Goal: Check status: Check status

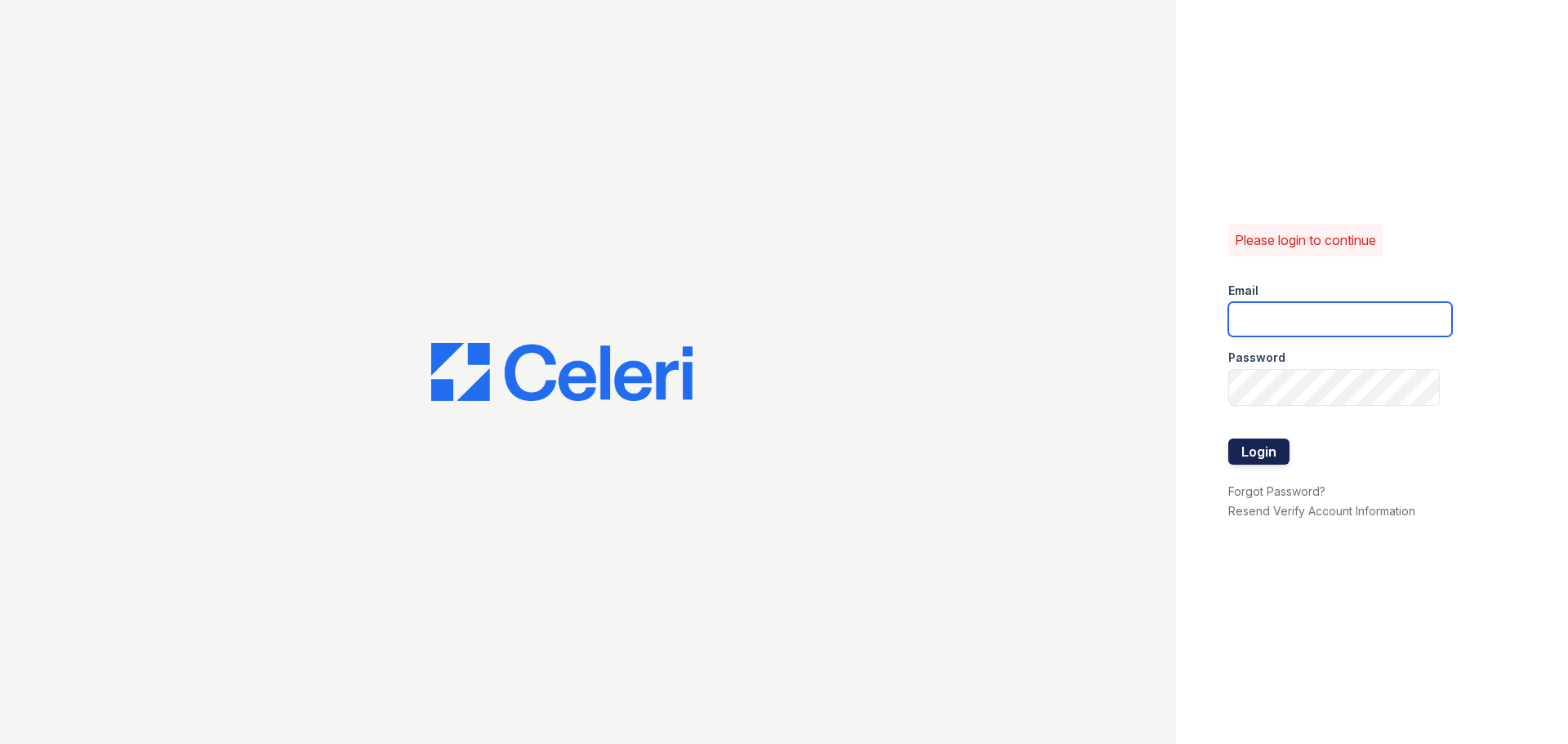
type input "[EMAIL_ADDRESS][DOMAIN_NAME]"
click at [1284, 457] on button "Login" at bounding box center [1259, 452] width 61 height 26
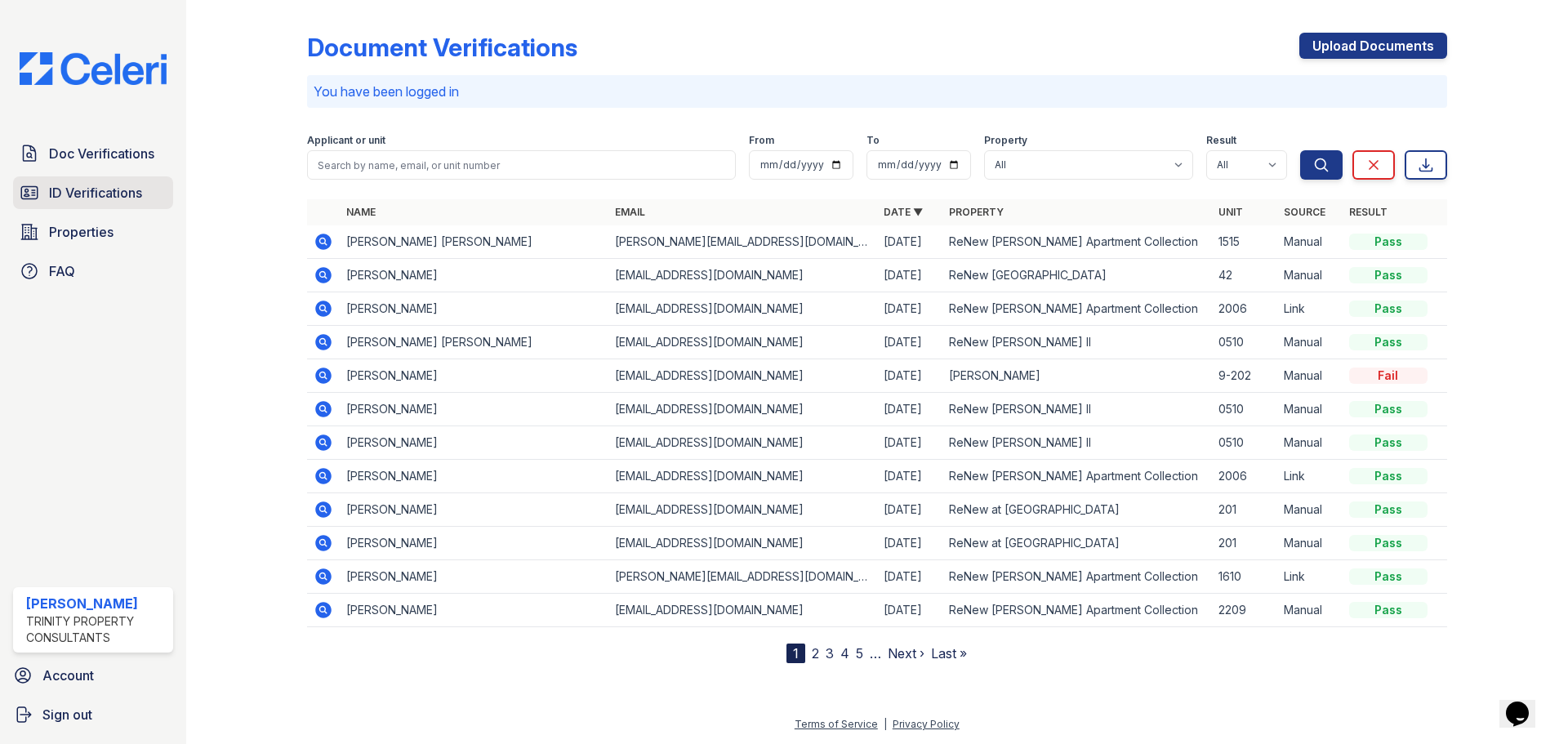
click at [139, 203] on span "ID Verifications" at bounding box center [95, 192] width 93 height 20
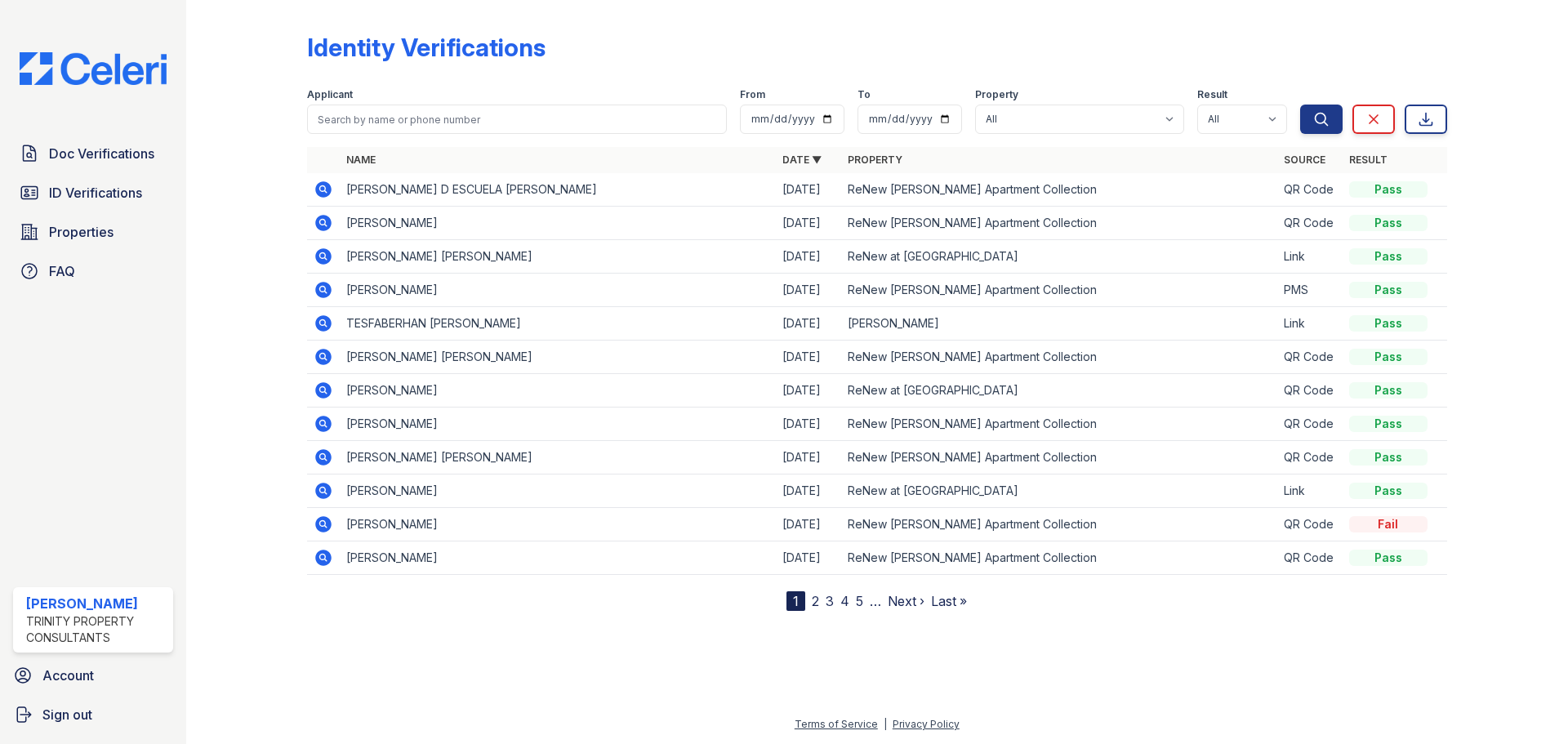
click at [818, 610] on link "2" at bounding box center [816, 601] width 8 height 16
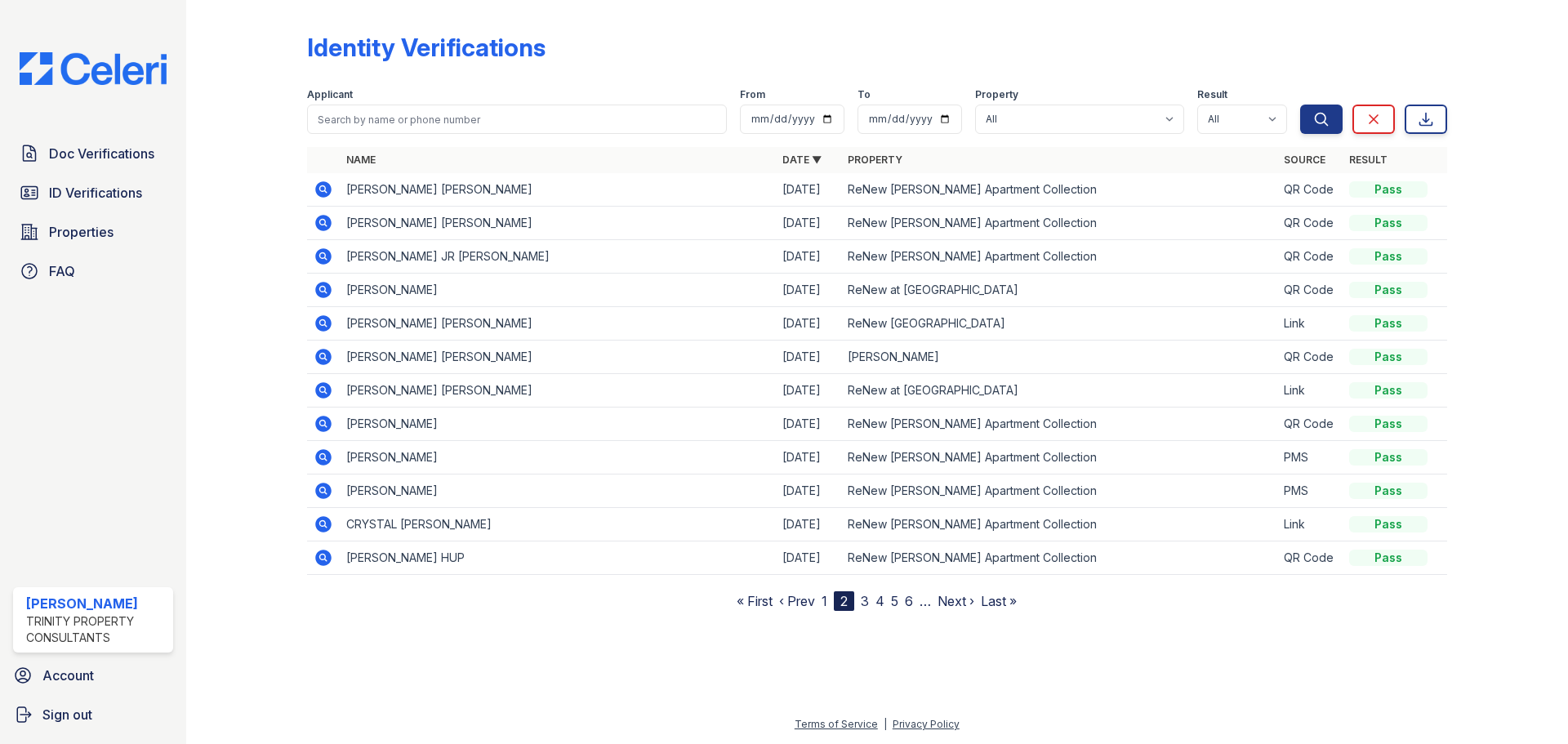
click at [869, 610] on link "3" at bounding box center [864, 601] width 9 height 16
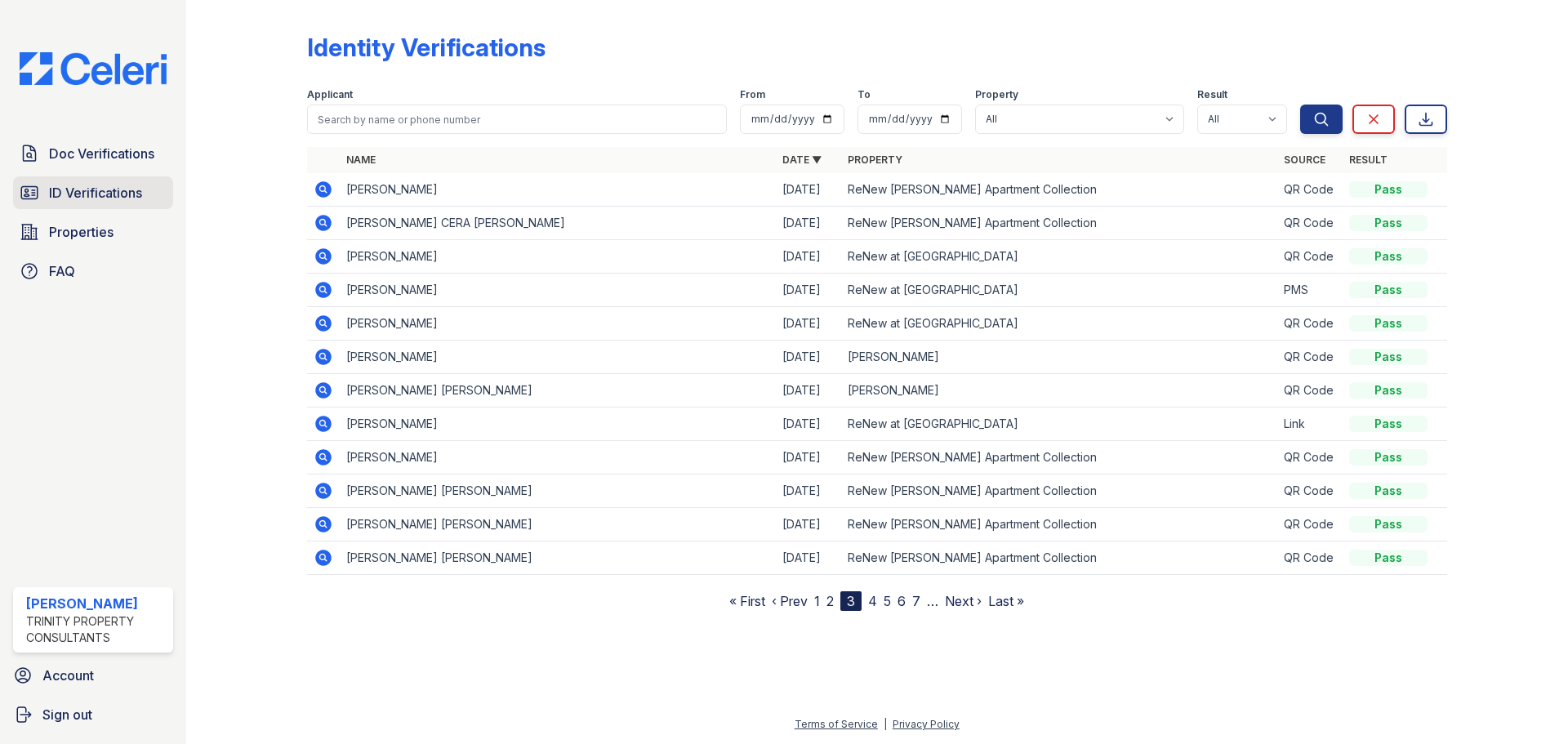
click at [106, 203] on span "ID Verifications" at bounding box center [95, 192] width 93 height 20
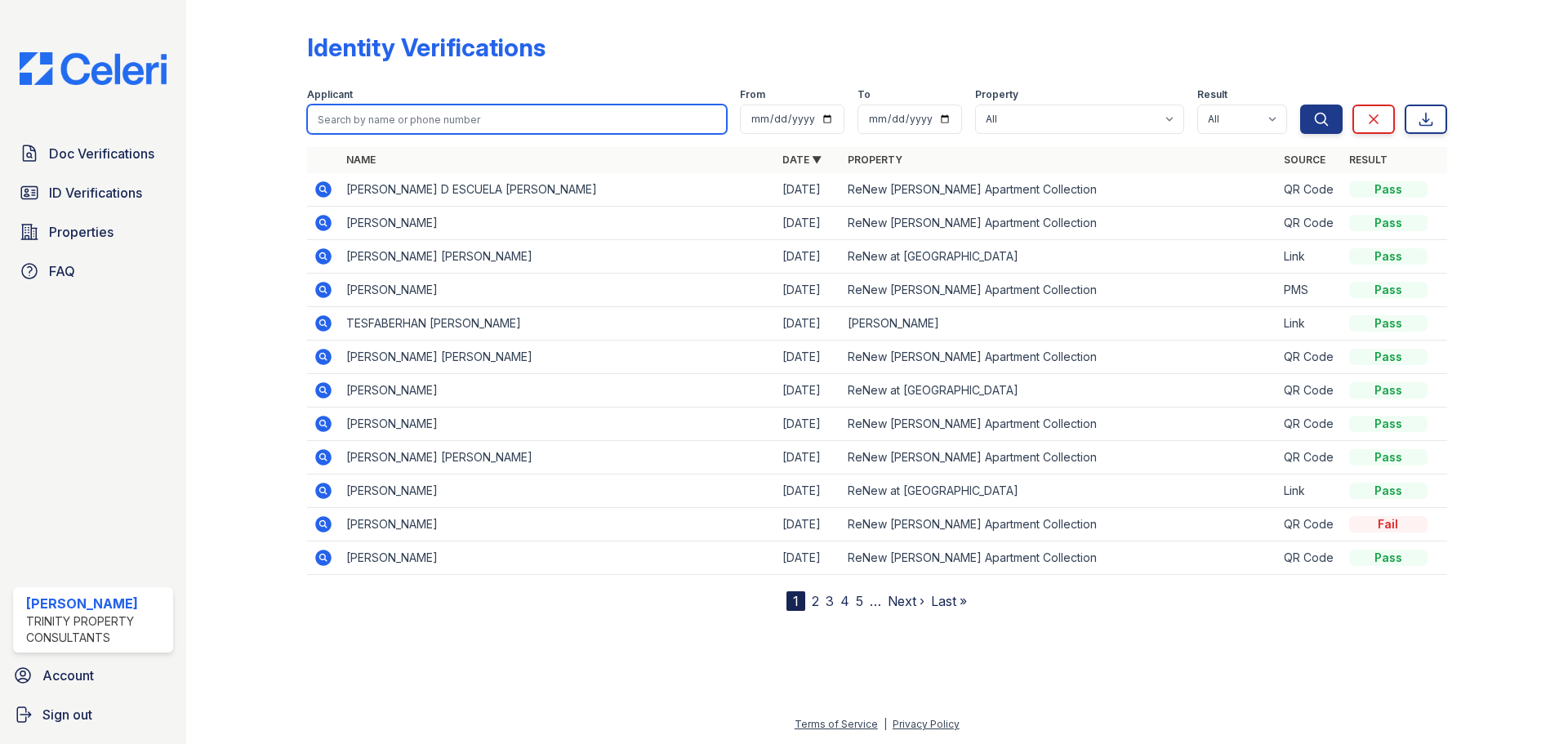
click at [391, 115] on input "search" at bounding box center [517, 119] width 420 height 30
click at [425, 131] on input "search" at bounding box center [517, 119] width 420 height 30
click at [331, 265] on icon at bounding box center [323, 256] width 16 height 16
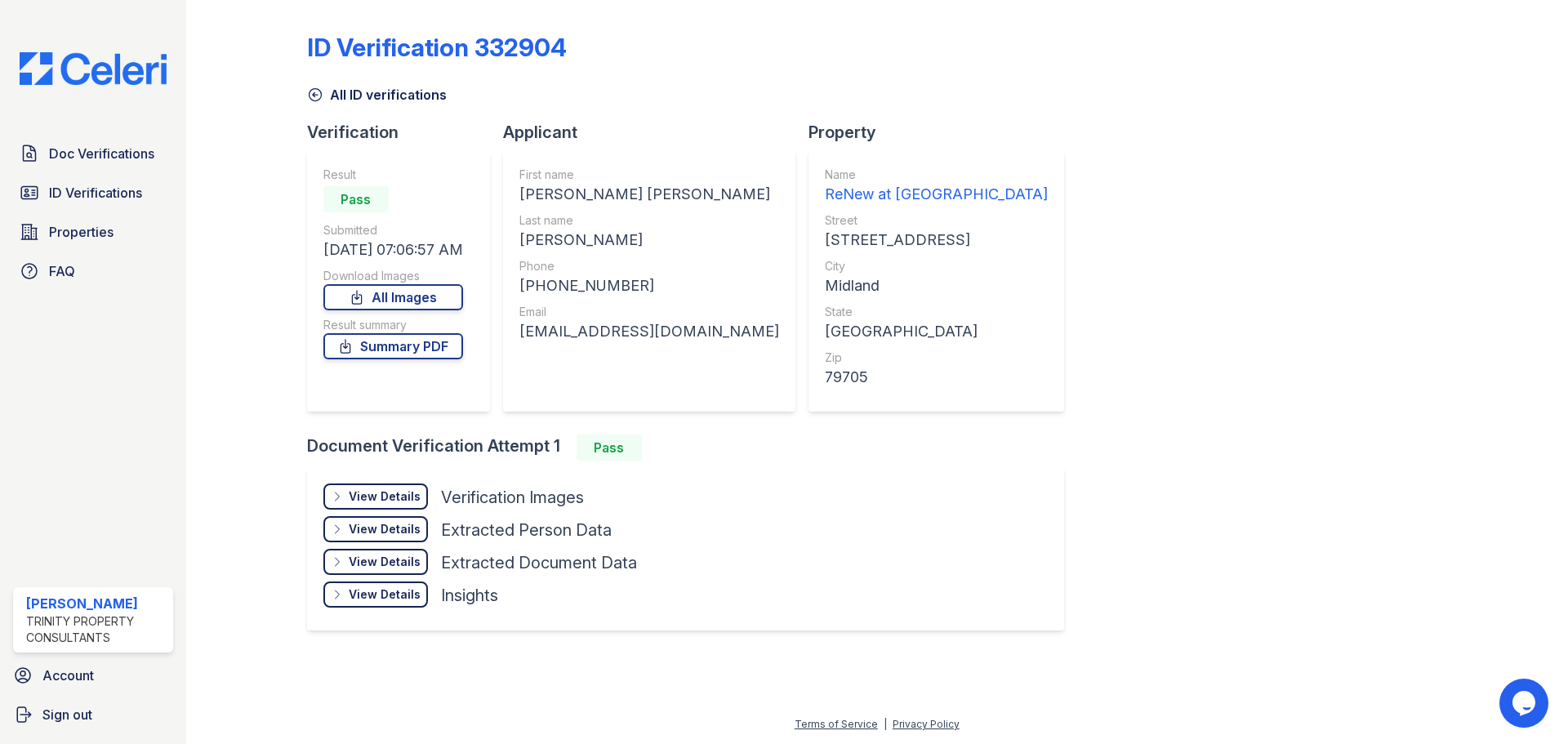
scroll to position [9, 0]
click at [411, 353] on link "Summary PDF" at bounding box center [393, 346] width 140 height 26
click at [382, 505] on div "View Details" at bounding box center [384, 496] width 71 height 16
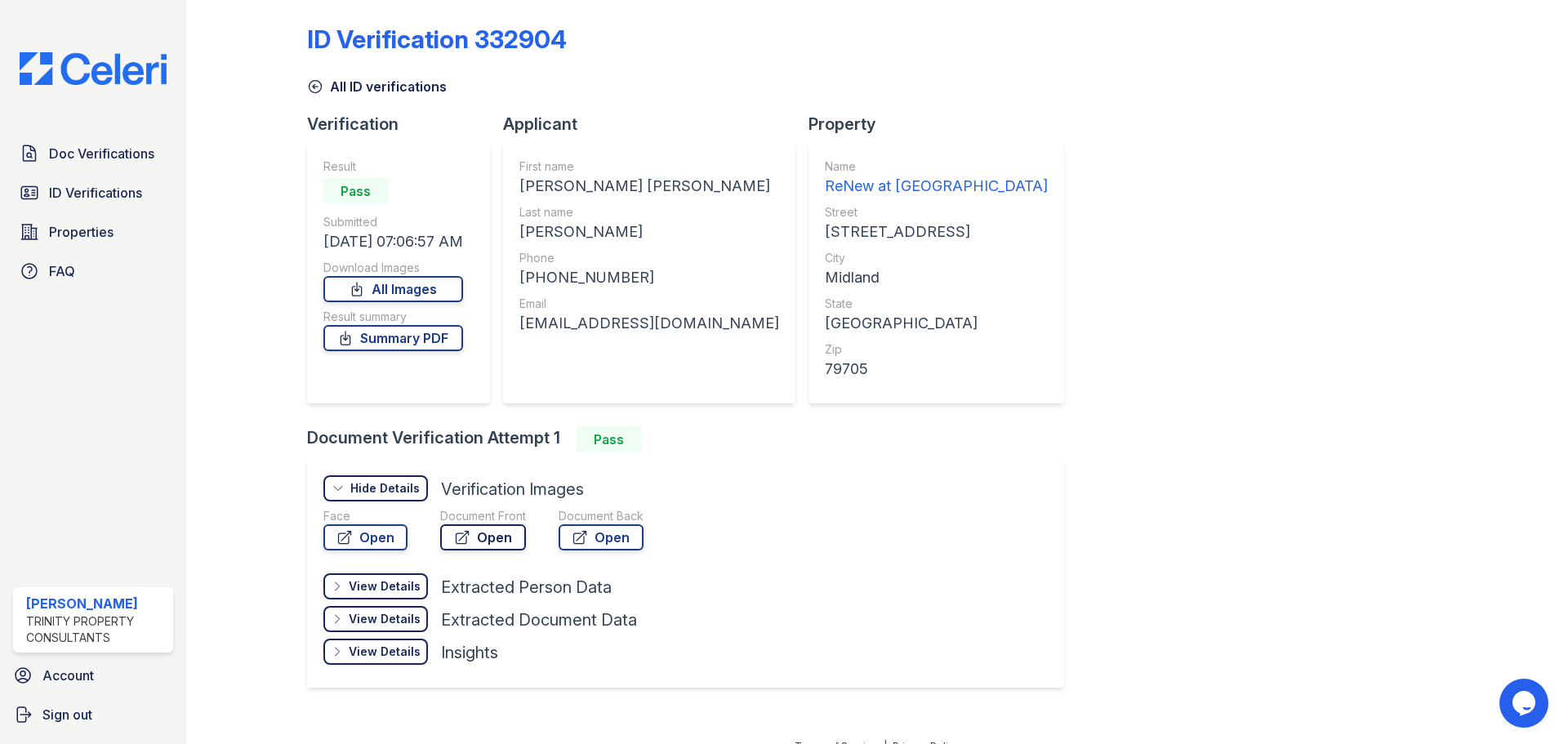
click at [515, 551] on link "Open" at bounding box center [483, 537] width 86 height 26
click at [369, 551] on link "Open" at bounding box center [366, 537] width 84 height 26
click at [101, 203] on span "ID Verifications" at bounding box center [95, 192] width 93 height 20
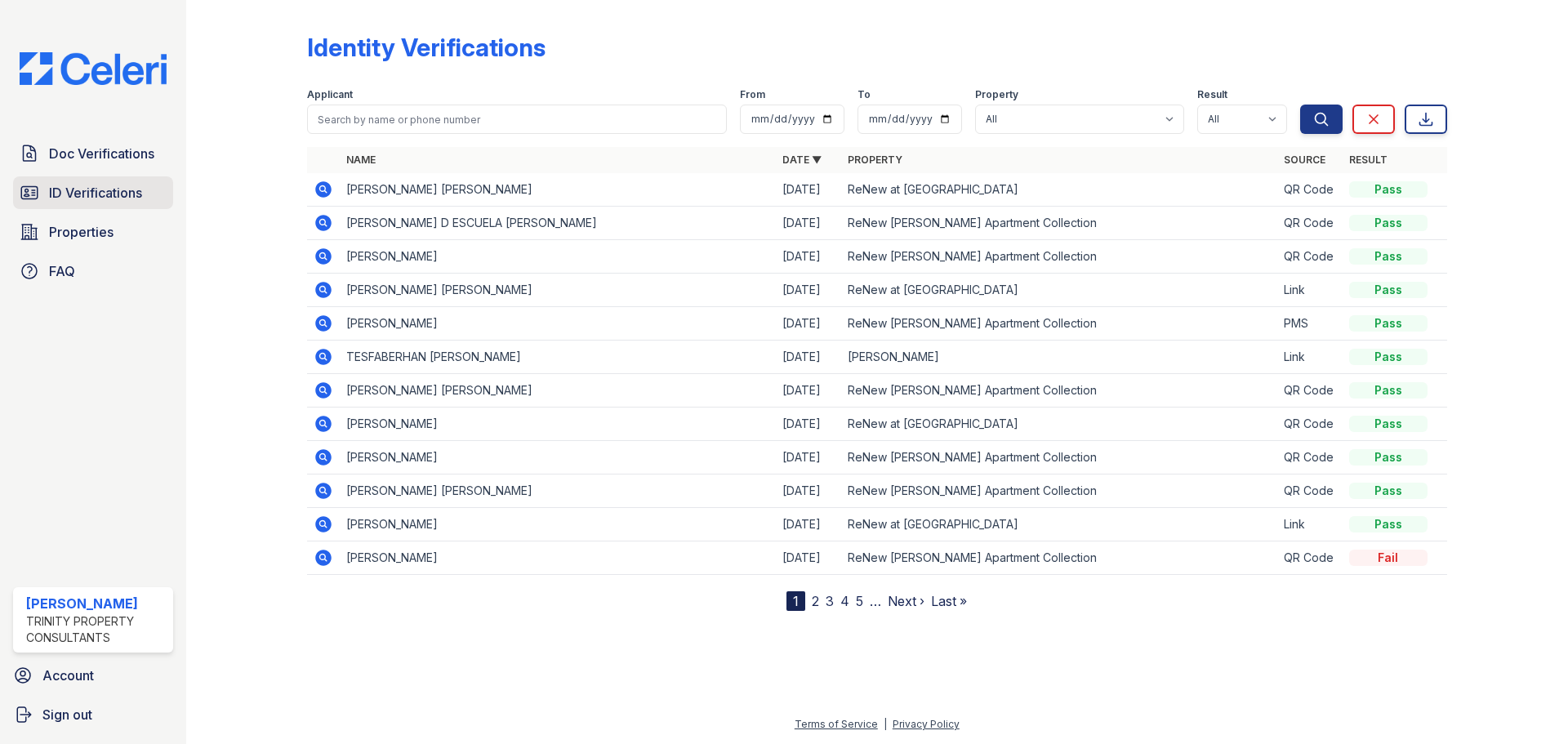
click at [121, 203] on span "ID Verifications" at bounding box center [95, 192] width 93 height 20
click at [331, 198] on icon at bounding box center [323, 189] width 16 height 16
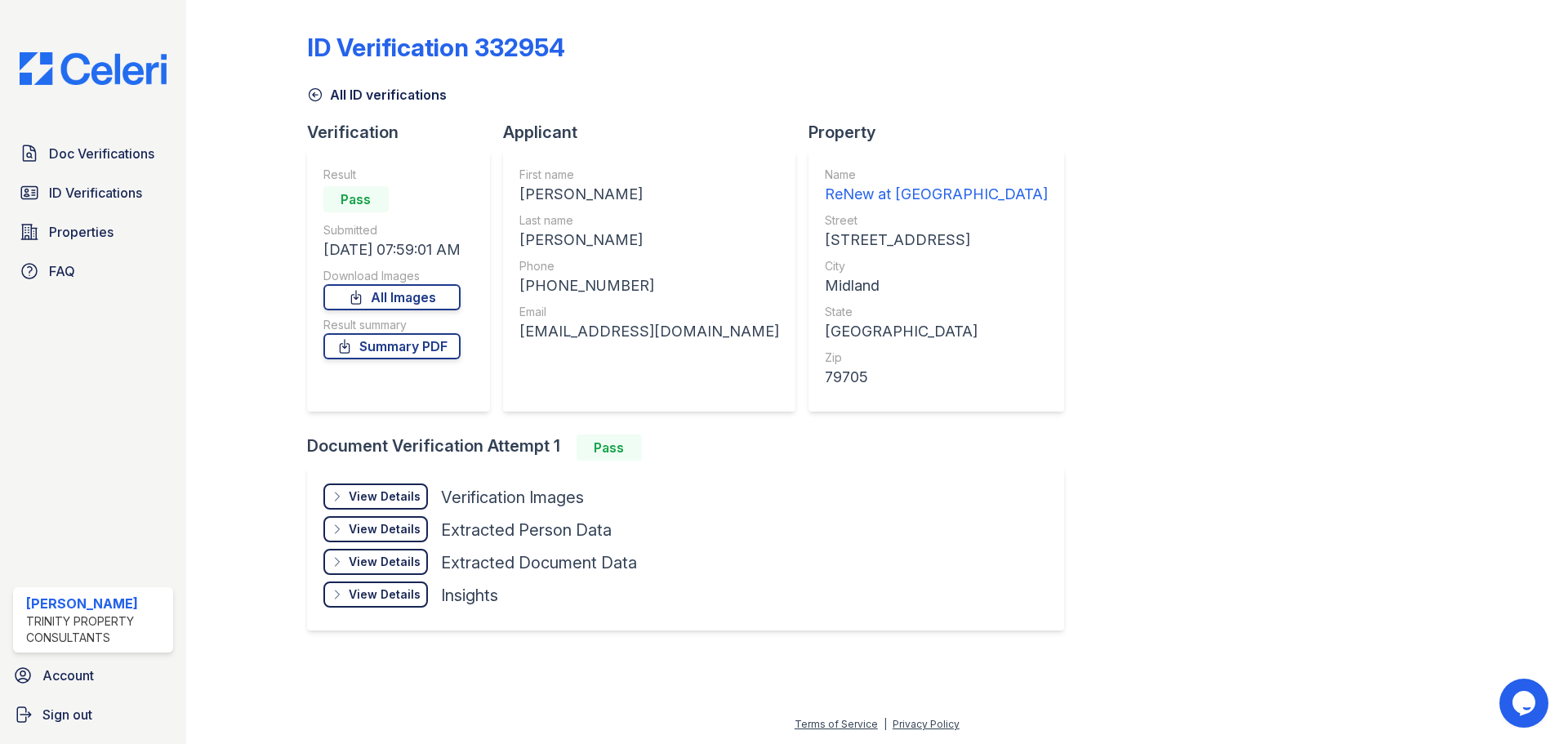
click at [416, 510] on div "View Details Details" at bounding box center [376, 496] width 105 height 26
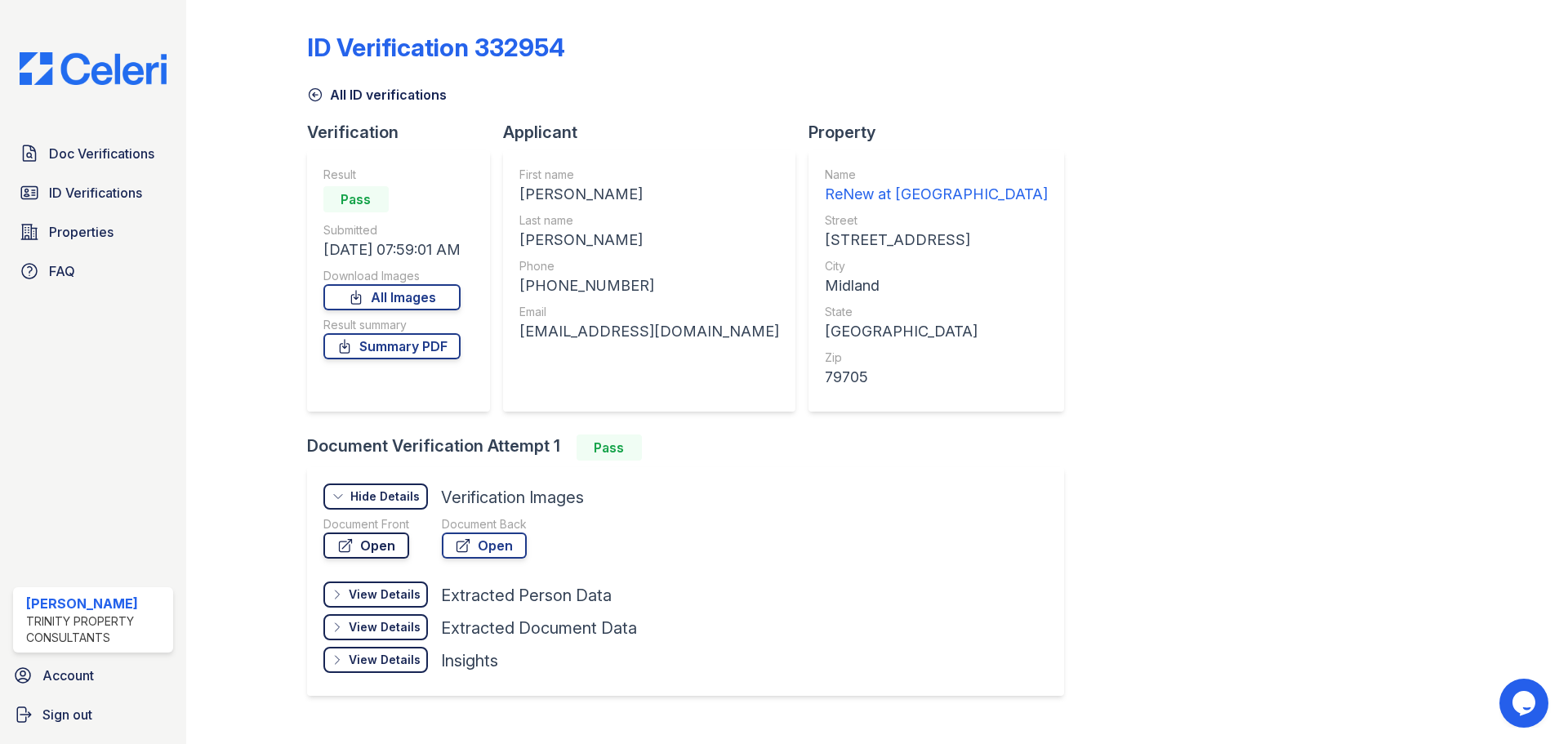
click at [409, 559] on link "Open" at bounding box center [367, 545] width 86 height 26
click at [81, 155] on span "Doc Verifications" at bounding box center [101, 153] width 106 height 20
